Goal: Information Seeking & Learning: Learn about a topic

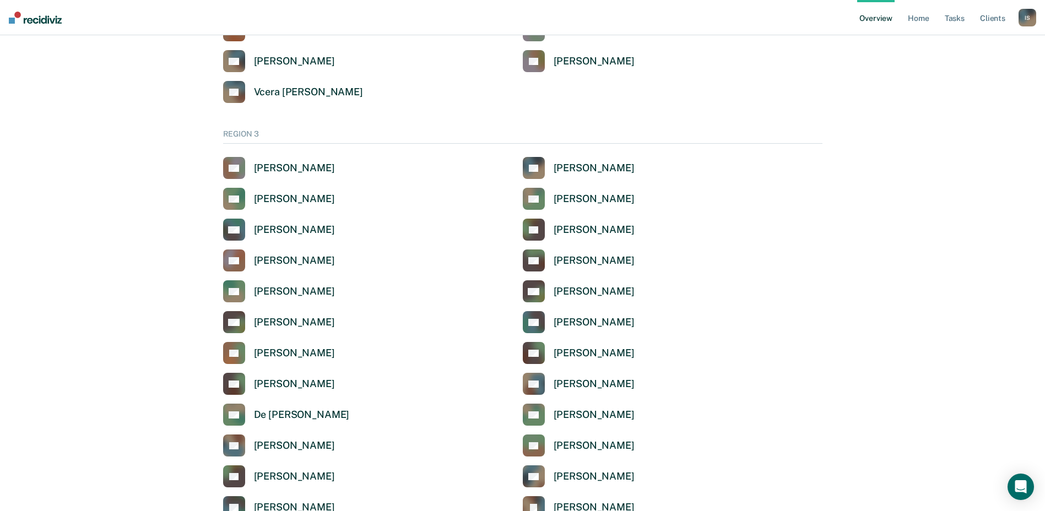
scroll to position [1928, 0]
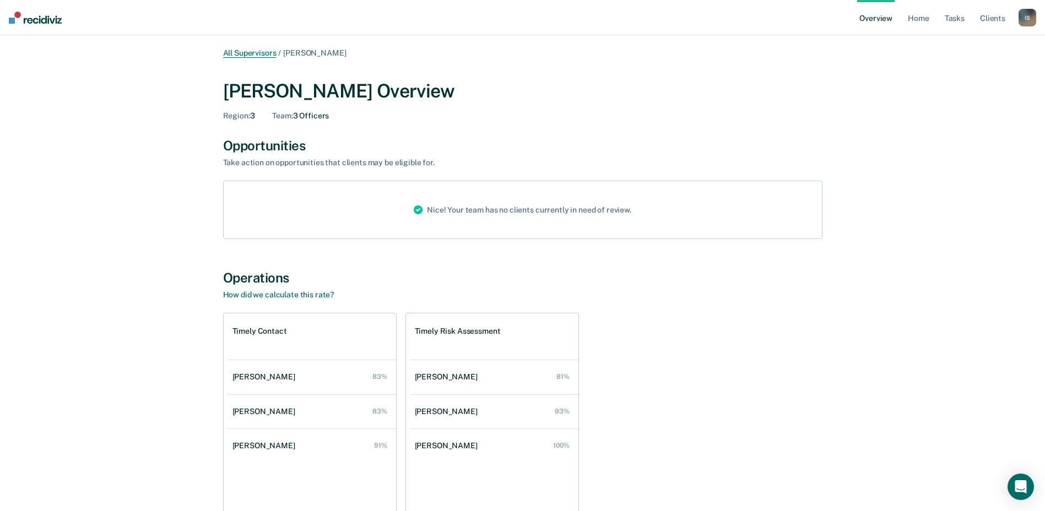
click at [261, 49] on link "All Supervisors" at bounding box center [249, 52] width 53 height 9
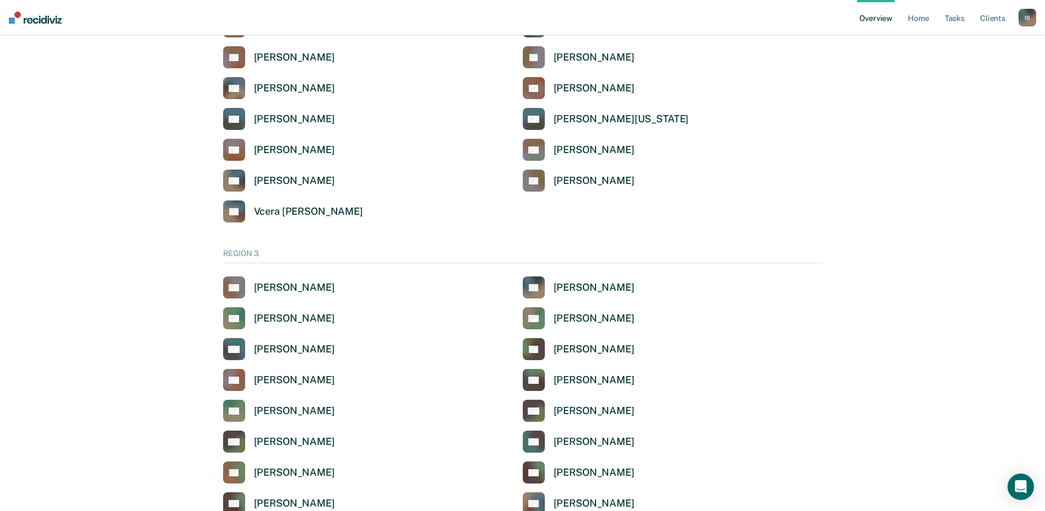
scroll to position [1818, 0]
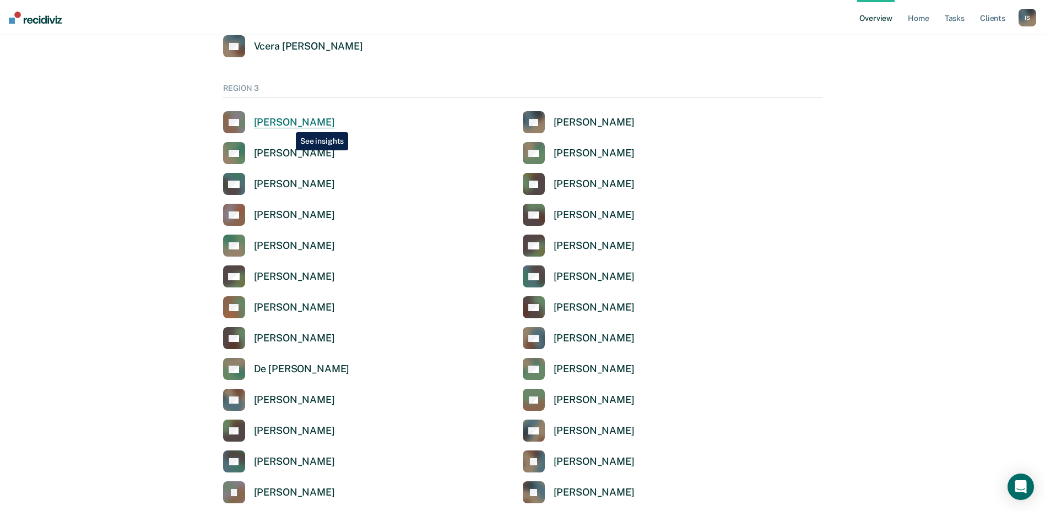
click at [287, 124] on div "[PERSON_NAME]" at bounding box center [294, 122] width 81 height 13
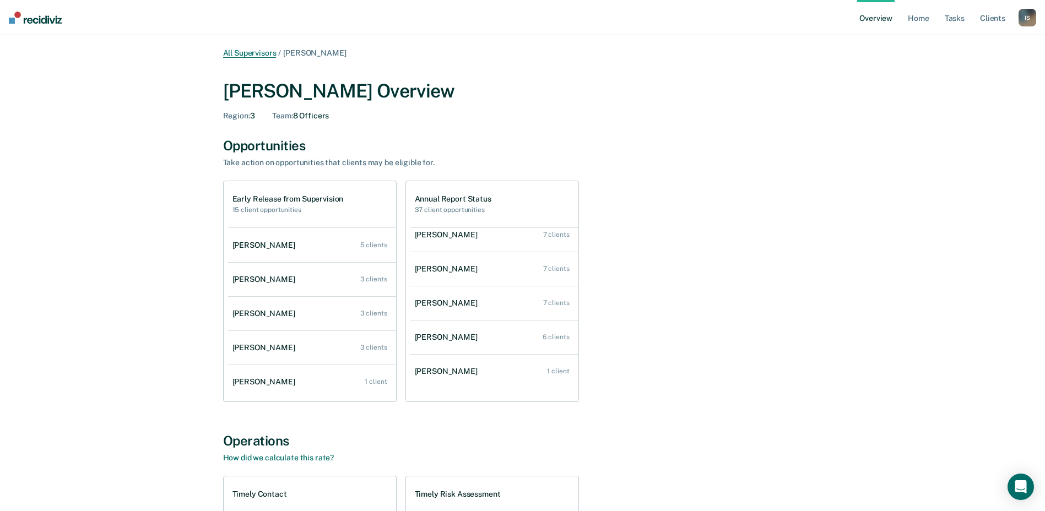
click at [252, 50] on link "All Supervisors" at bounding box center [249, 52] width 53 height 9
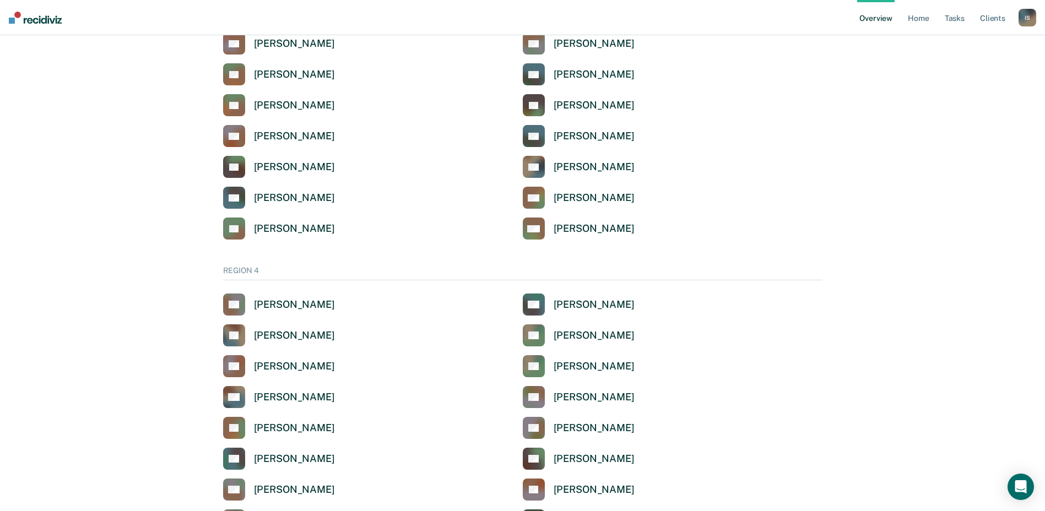
scroll to position [2533, 0]
